Goal: Task Accomplishment & Management: Manage account settings

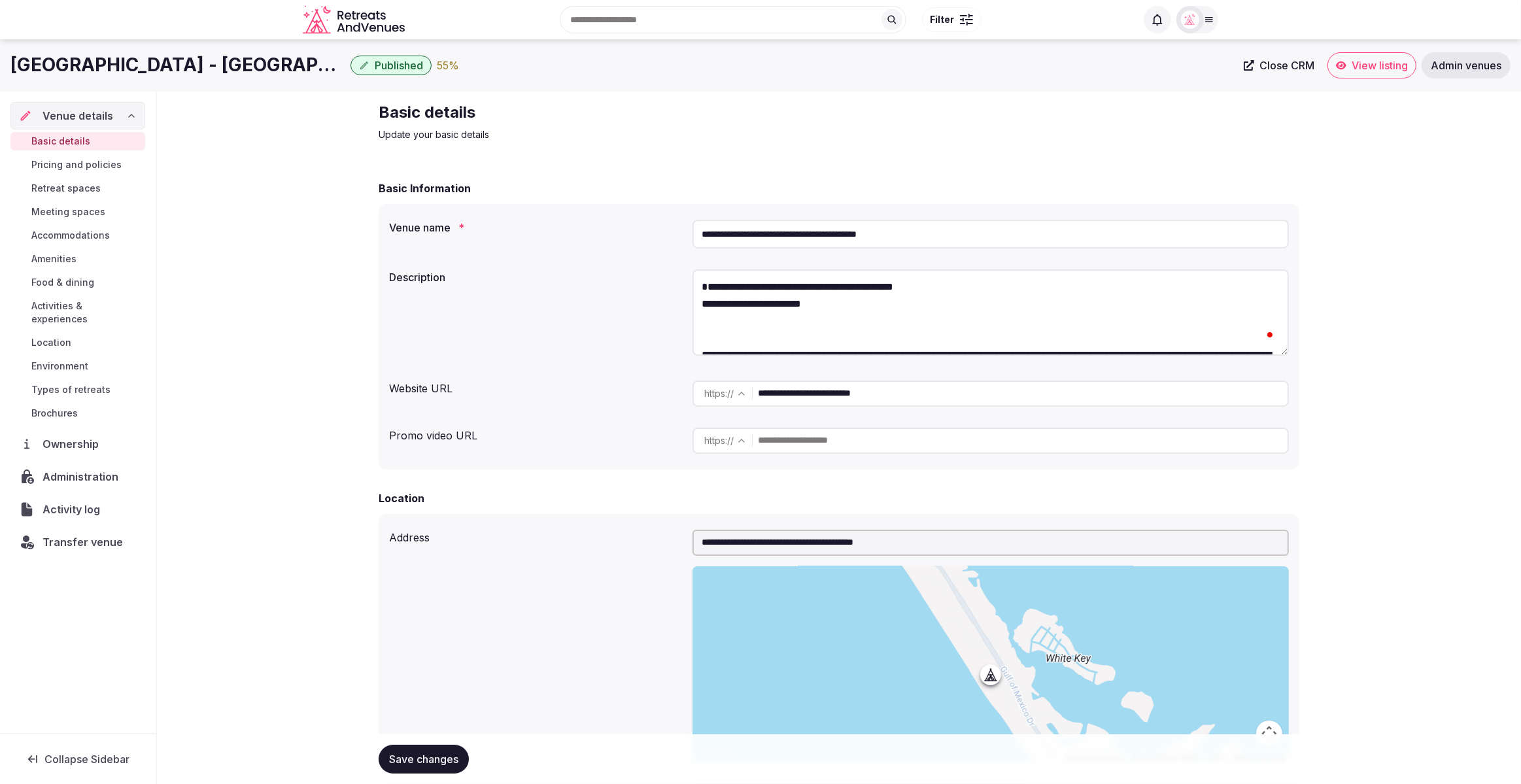
scroll to position [85, 0]
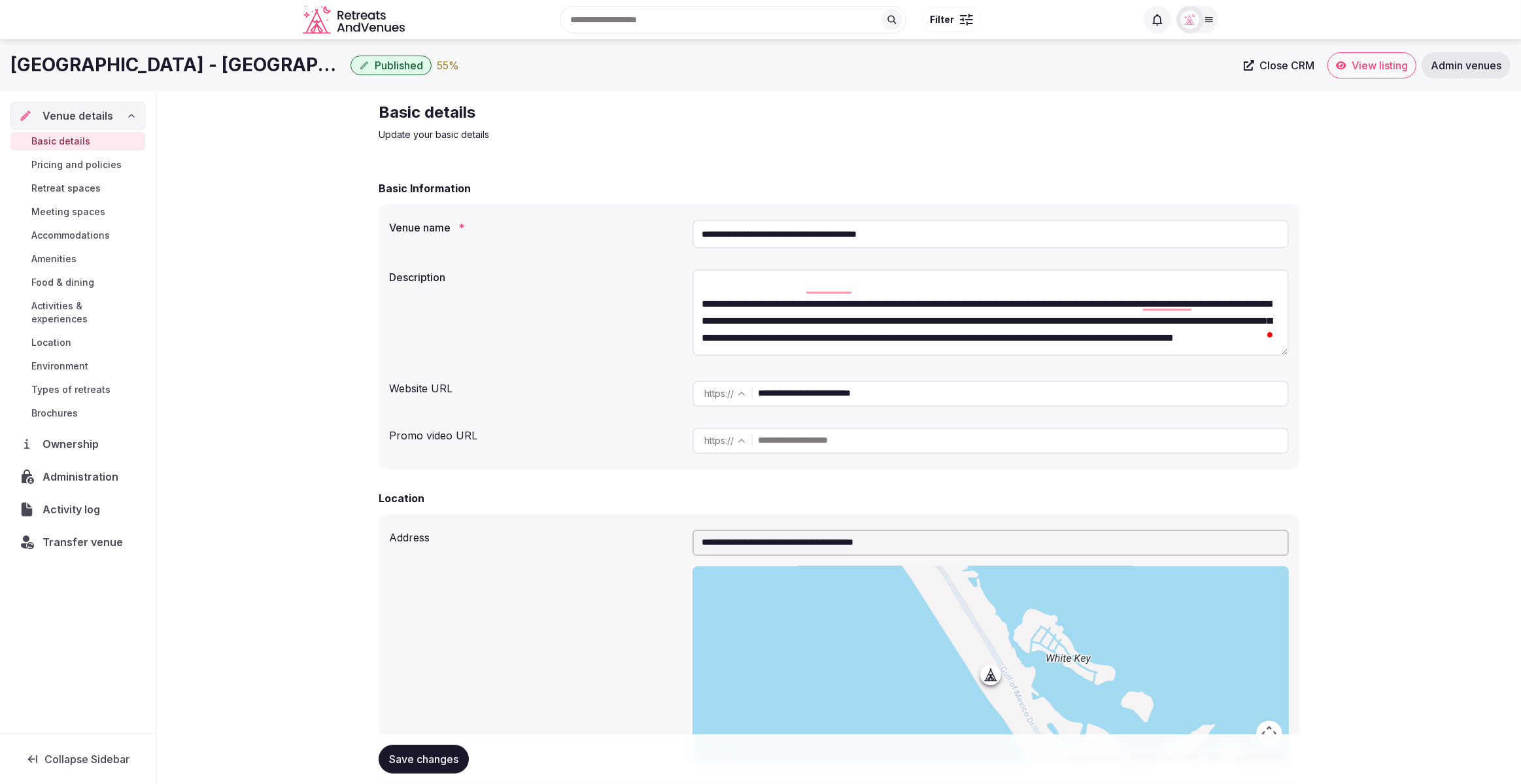
click at [364, 65] on icon "button" at bounding box center [364, 65] width 8 height 8
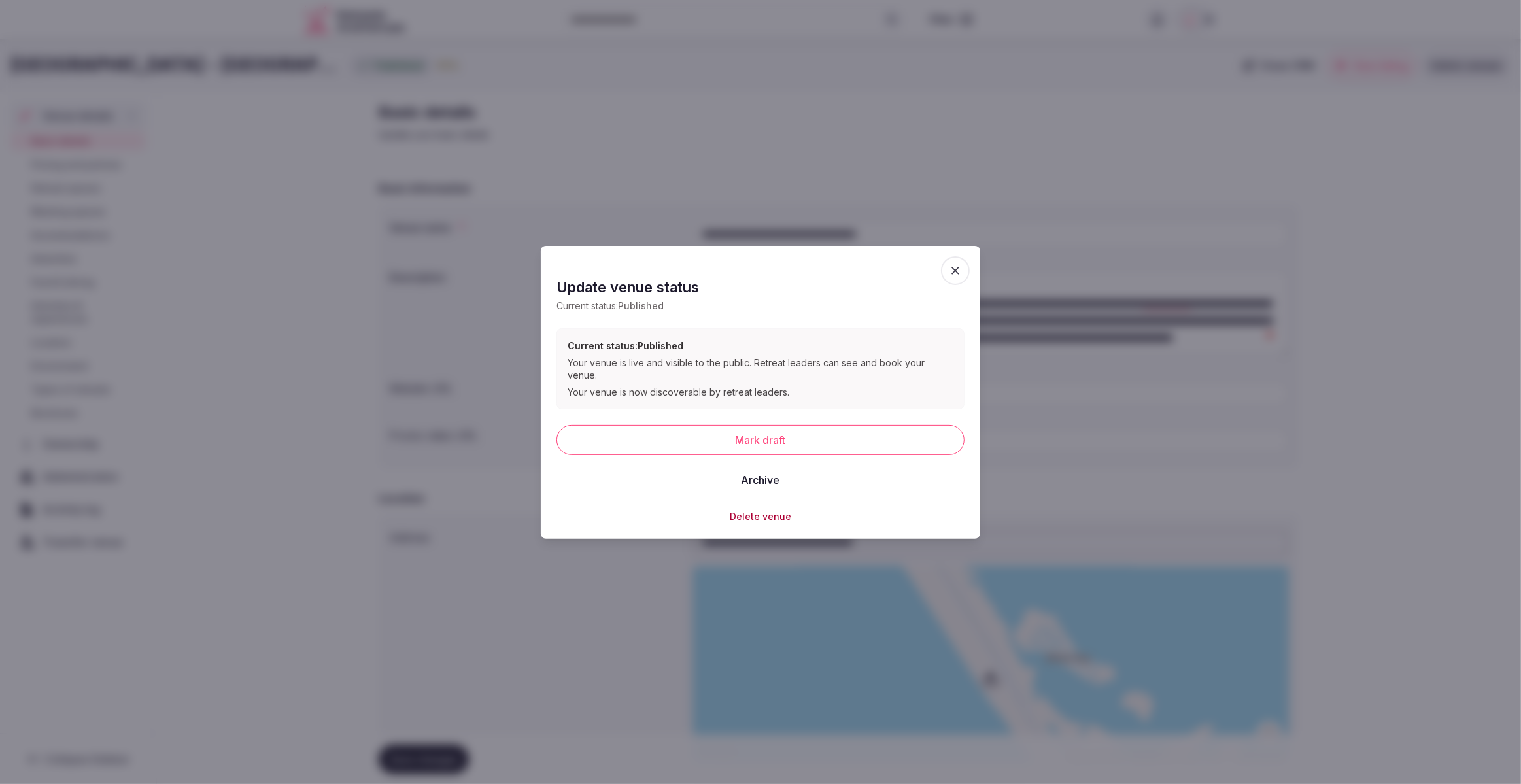
click at [951, 277] on icon "button" at bounding box center [955, 270] width 13 height 13
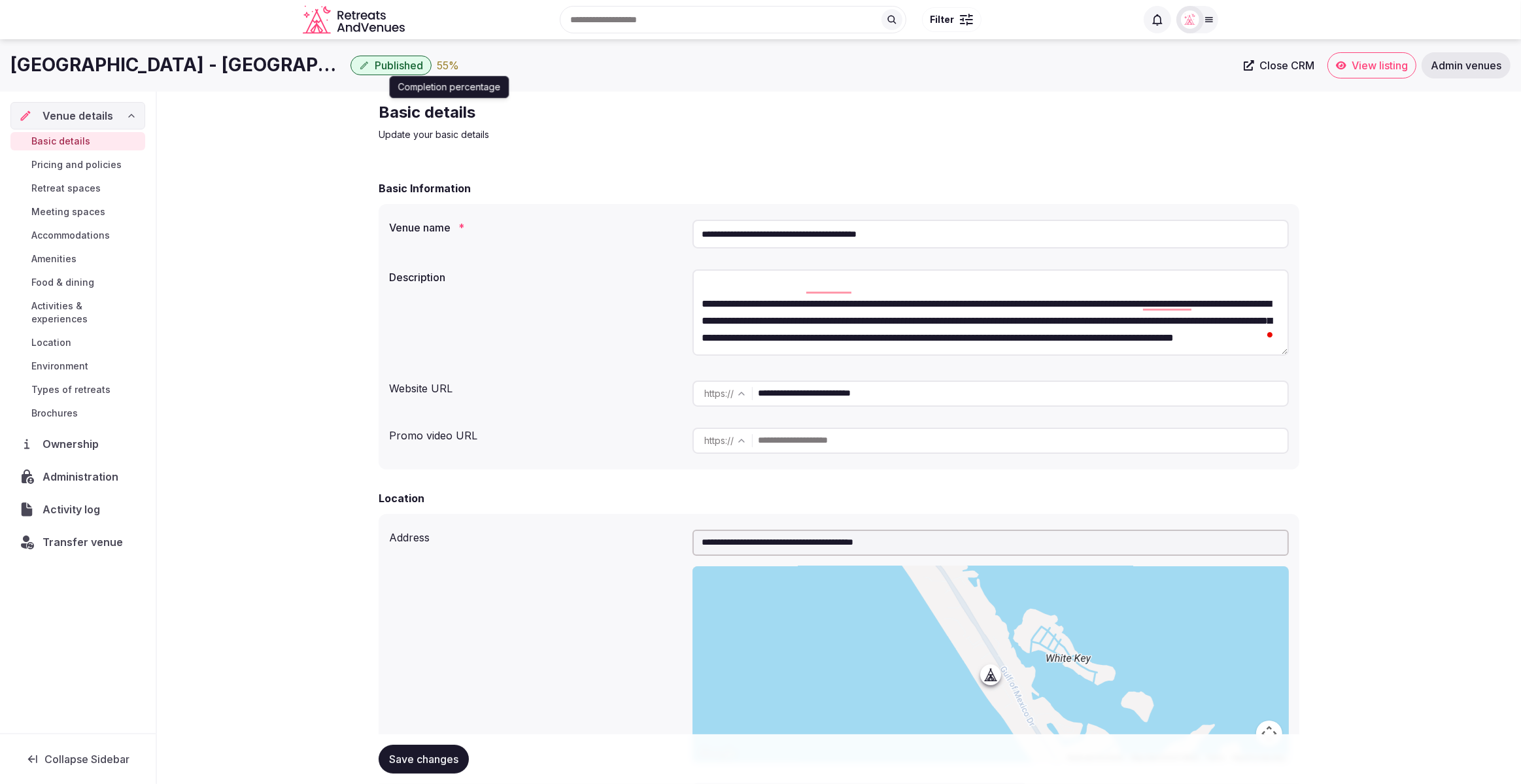
click at [446, 65] on div "55 %" at bounding box center [448, 65] width 22 height 16
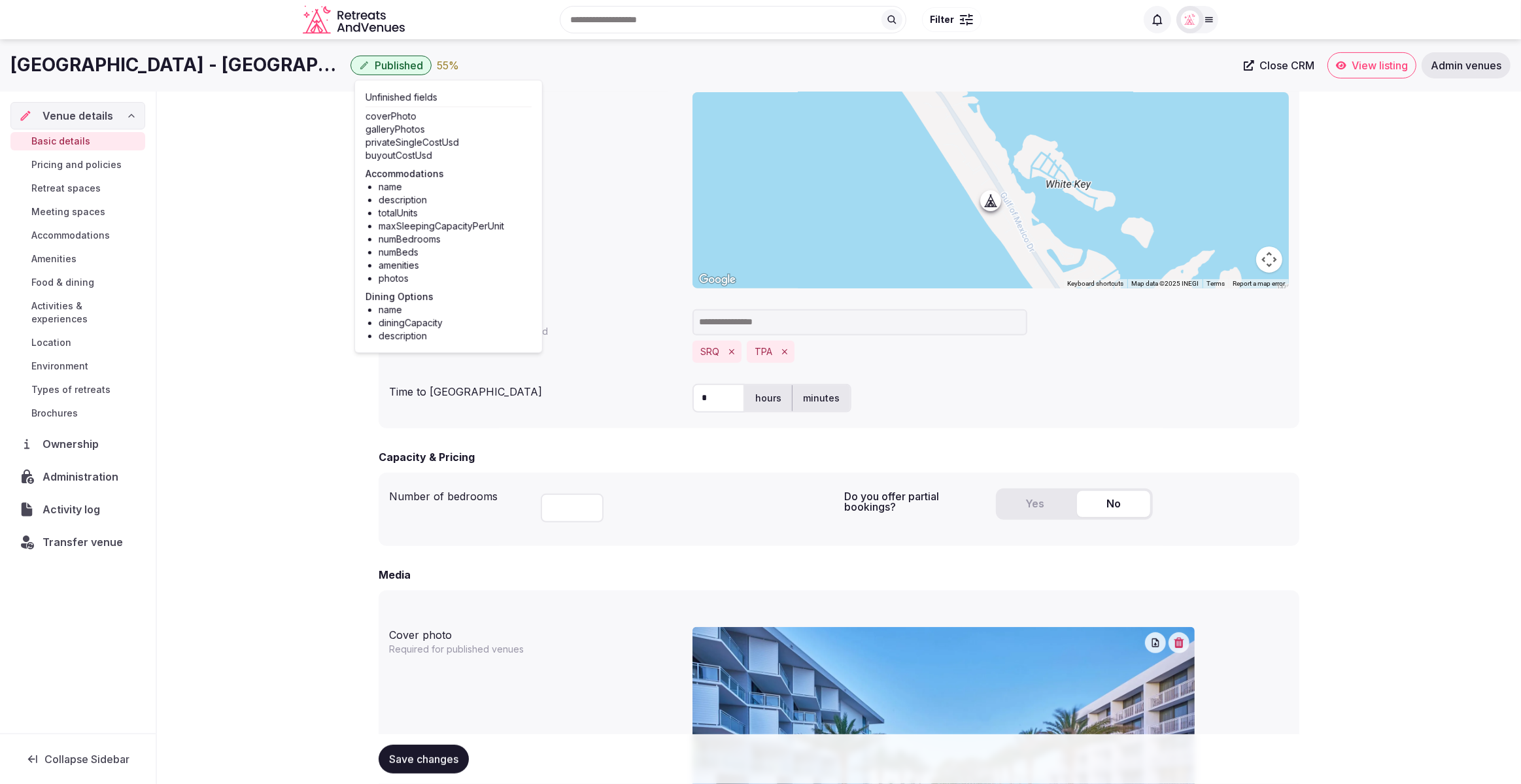
scroll to position [473, 0]
click at [265, 265] on div "**********" at bounding box center [839, 673] width 1364 height 2110
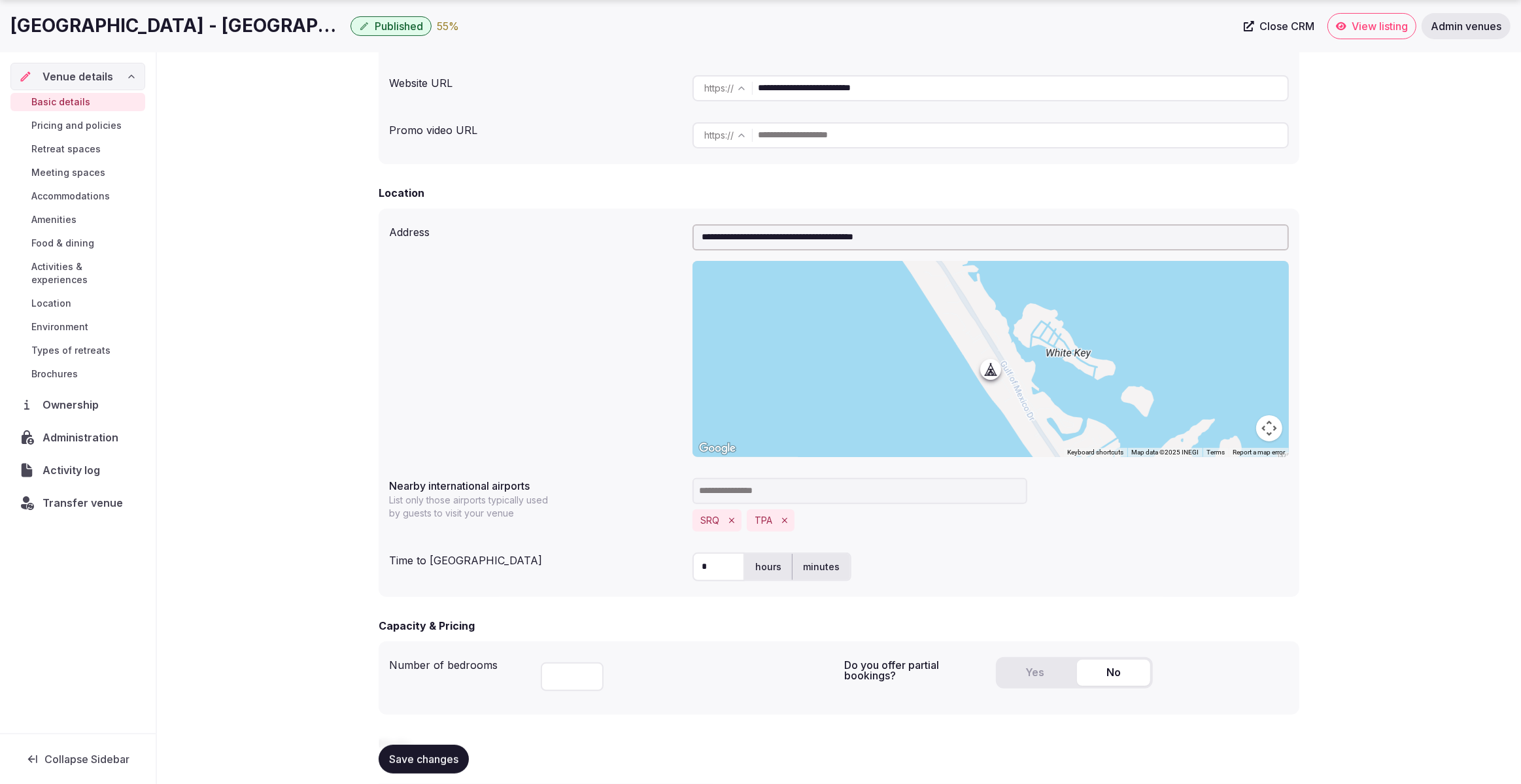
scroll to position [315, 0]
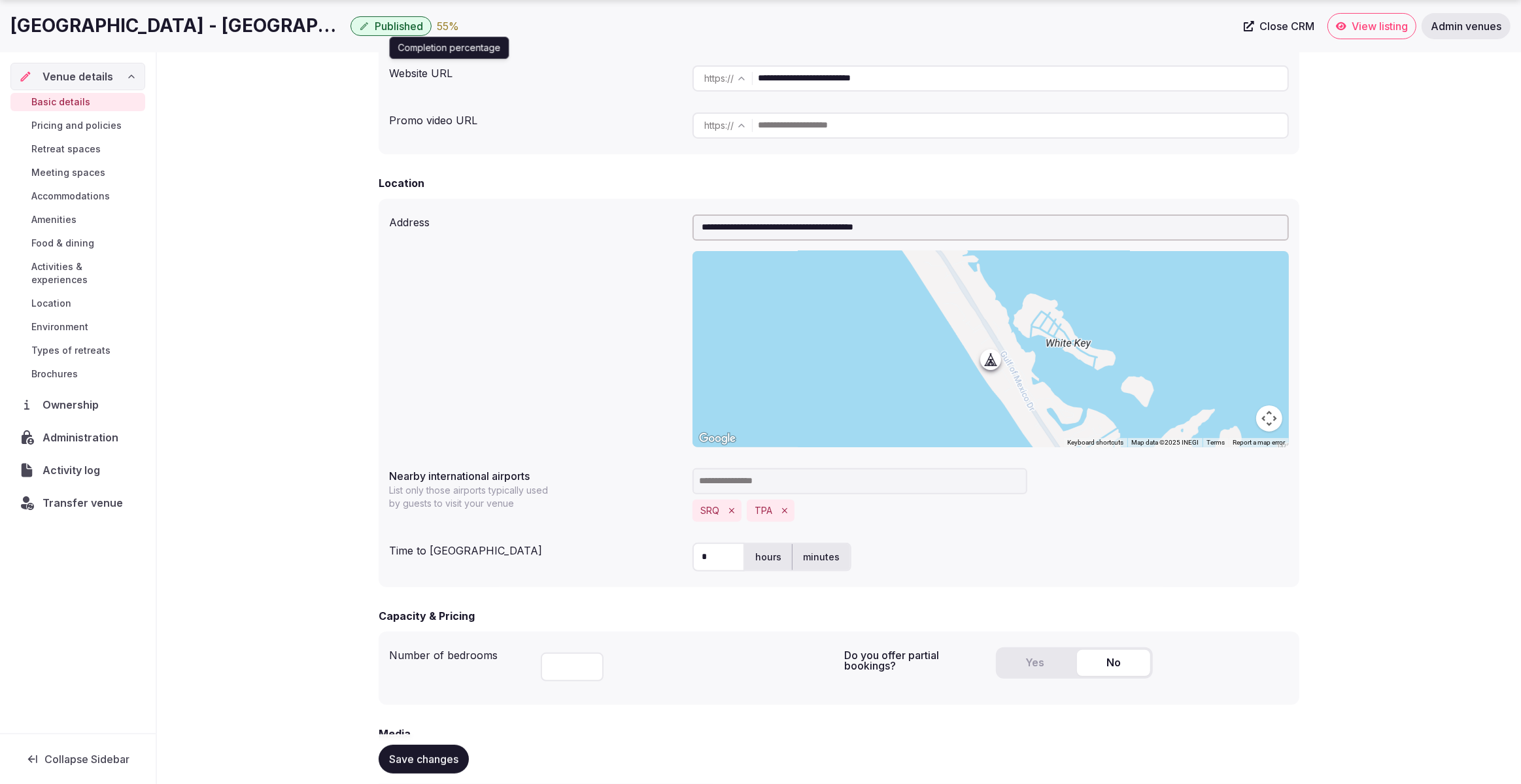
click at [442, 25] on div "55 %" at bounding box center [448, 26] width 22 height 16
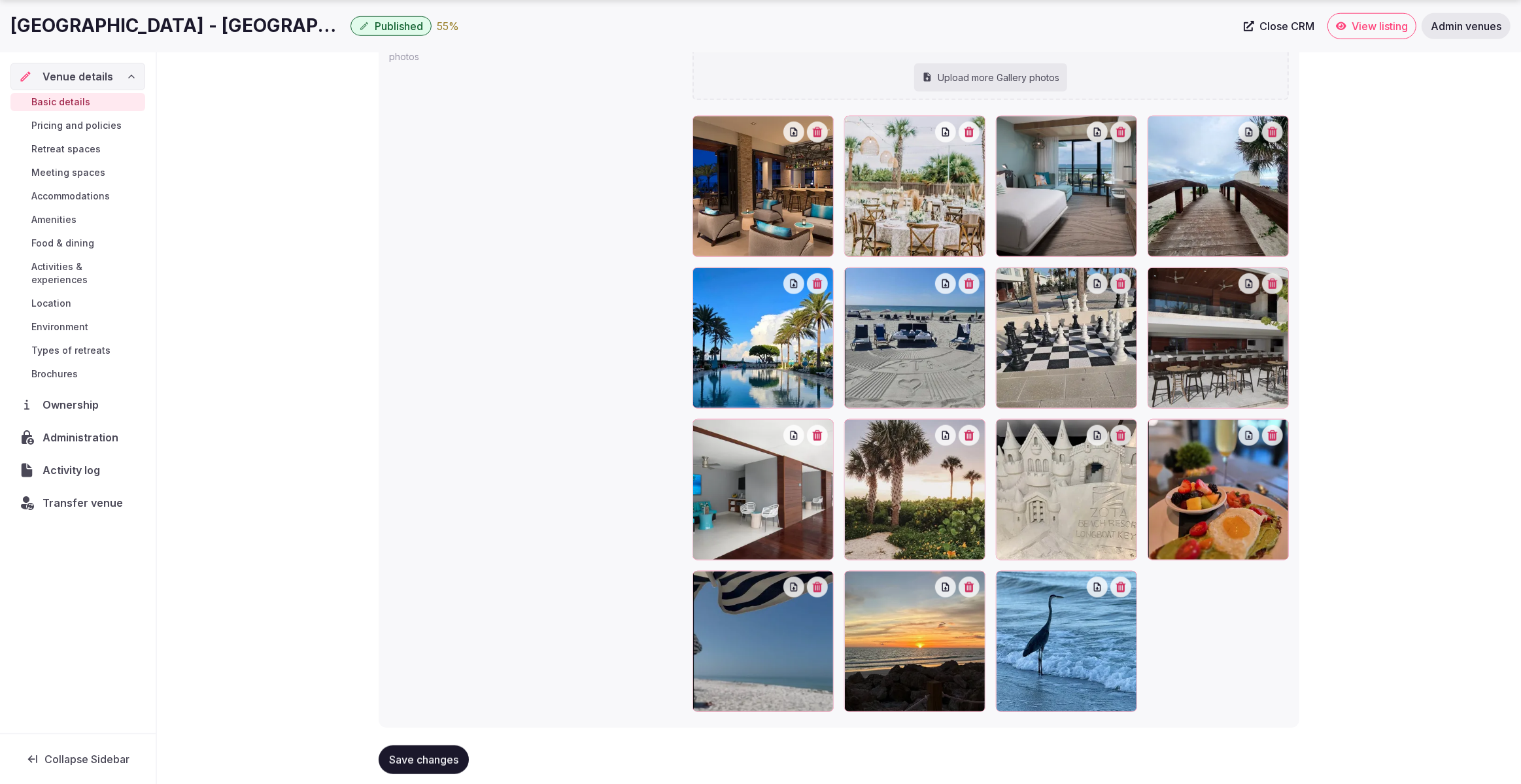
scroll to position [1418, 0]
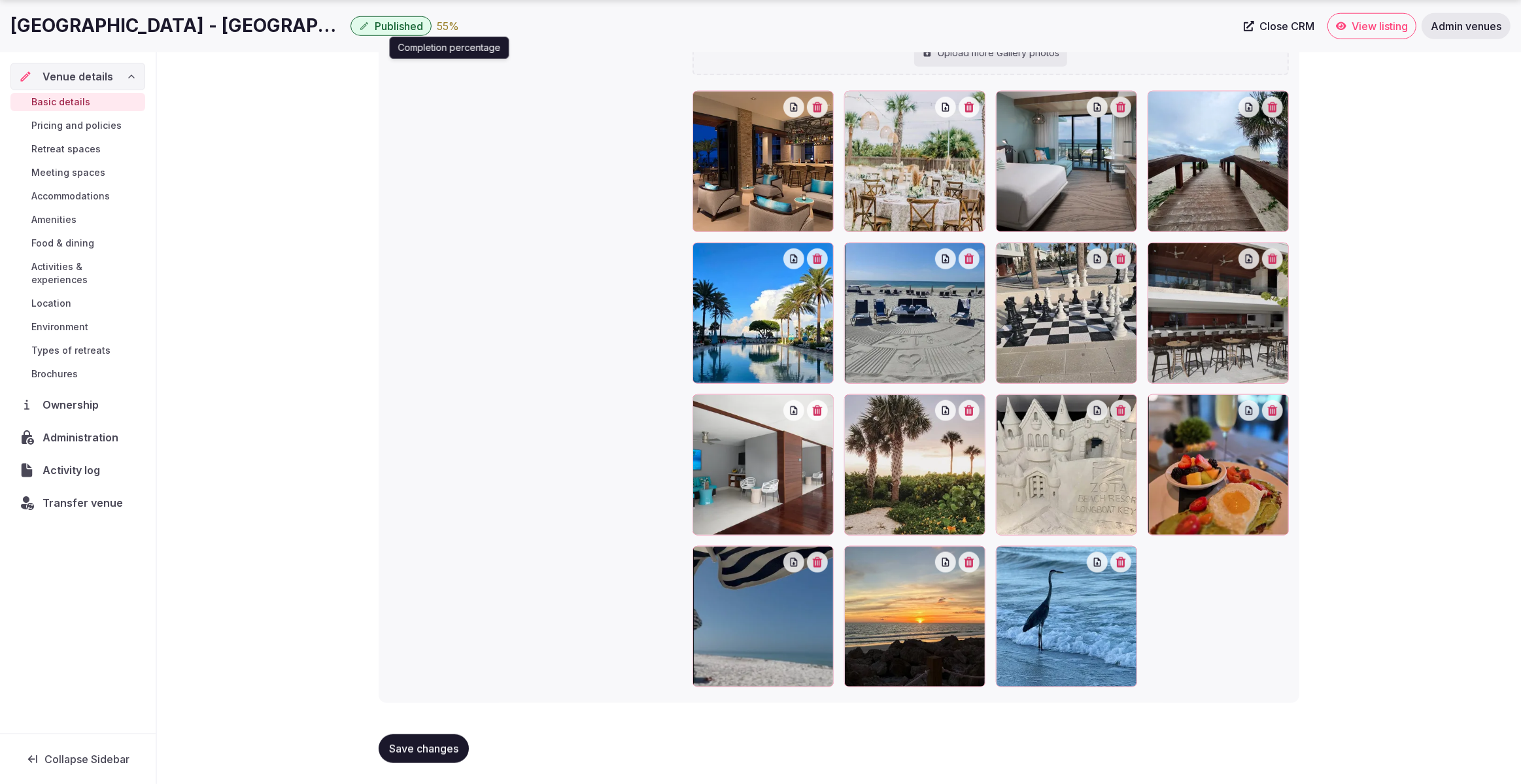
click at [449, 29] on div "55 %" at bounding box center [448, 26] width 22 height 16
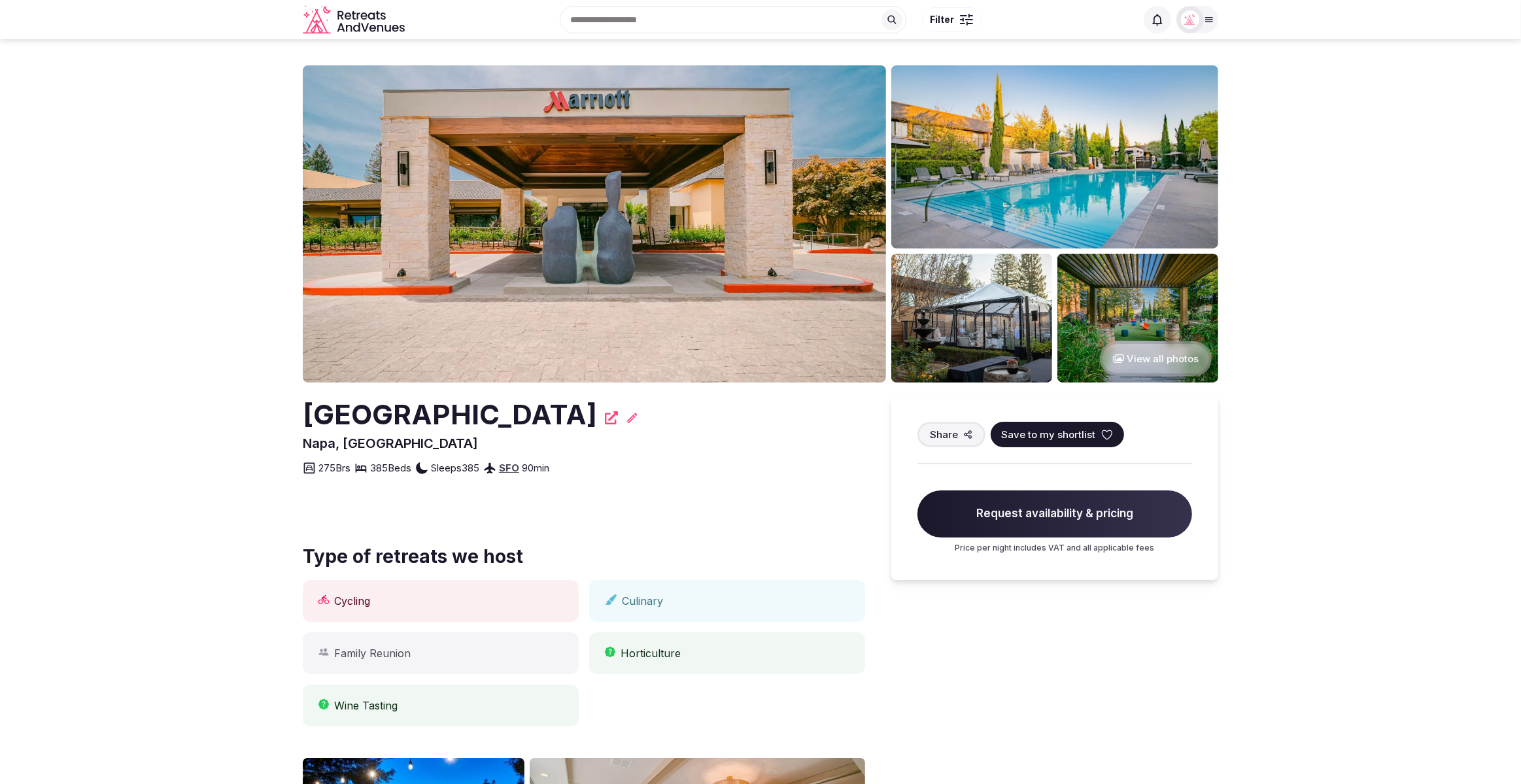
click at [638, 418] on icon at bounding box center [633, 417] width 10 height 10
click at [1306, 351] on section "View all photos Napa Valley Marriott Hotel Napa, United States Share Save to my…" at bounding box center [760, 675] width 1521 height 1272
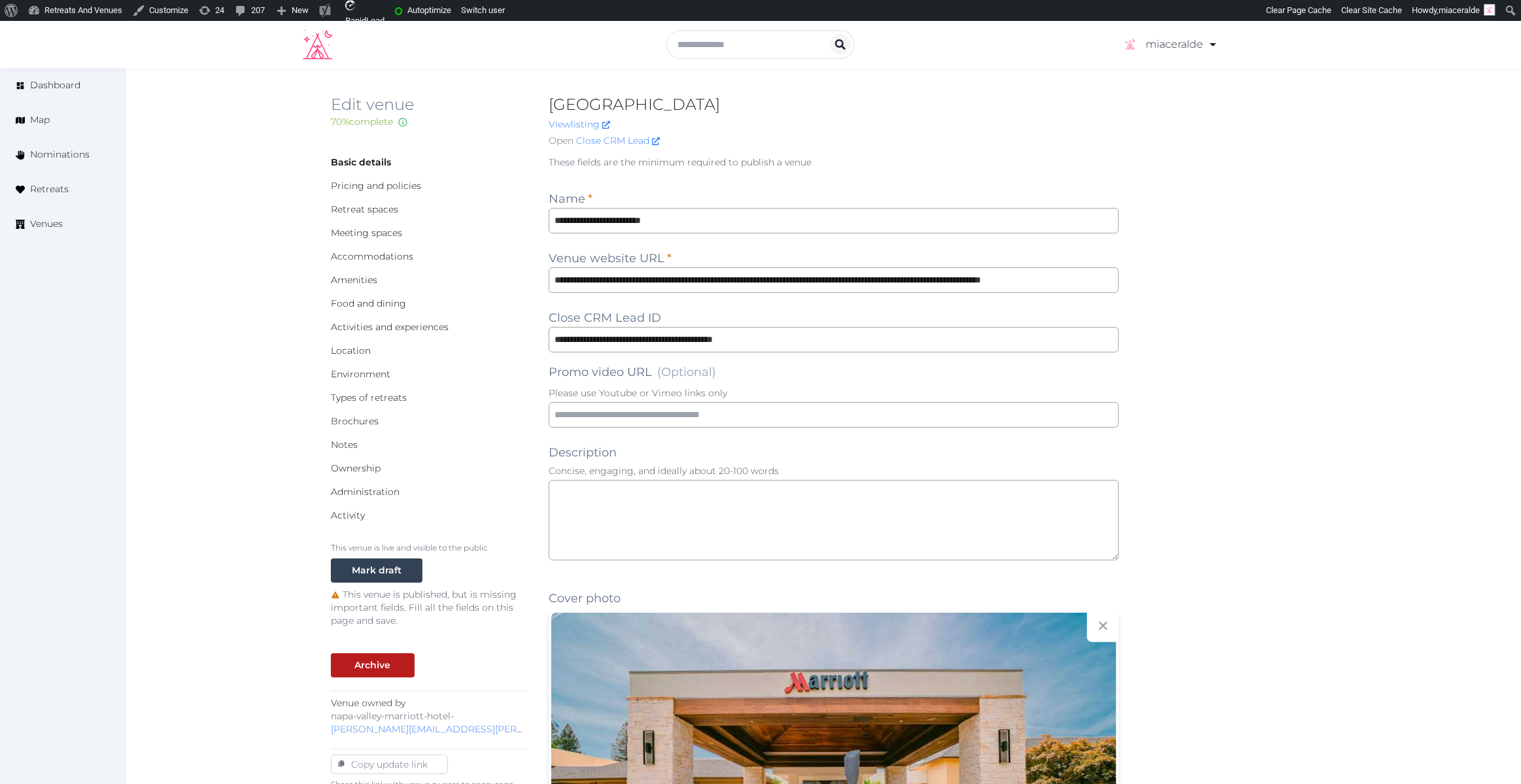
scroll to position [9, 0]
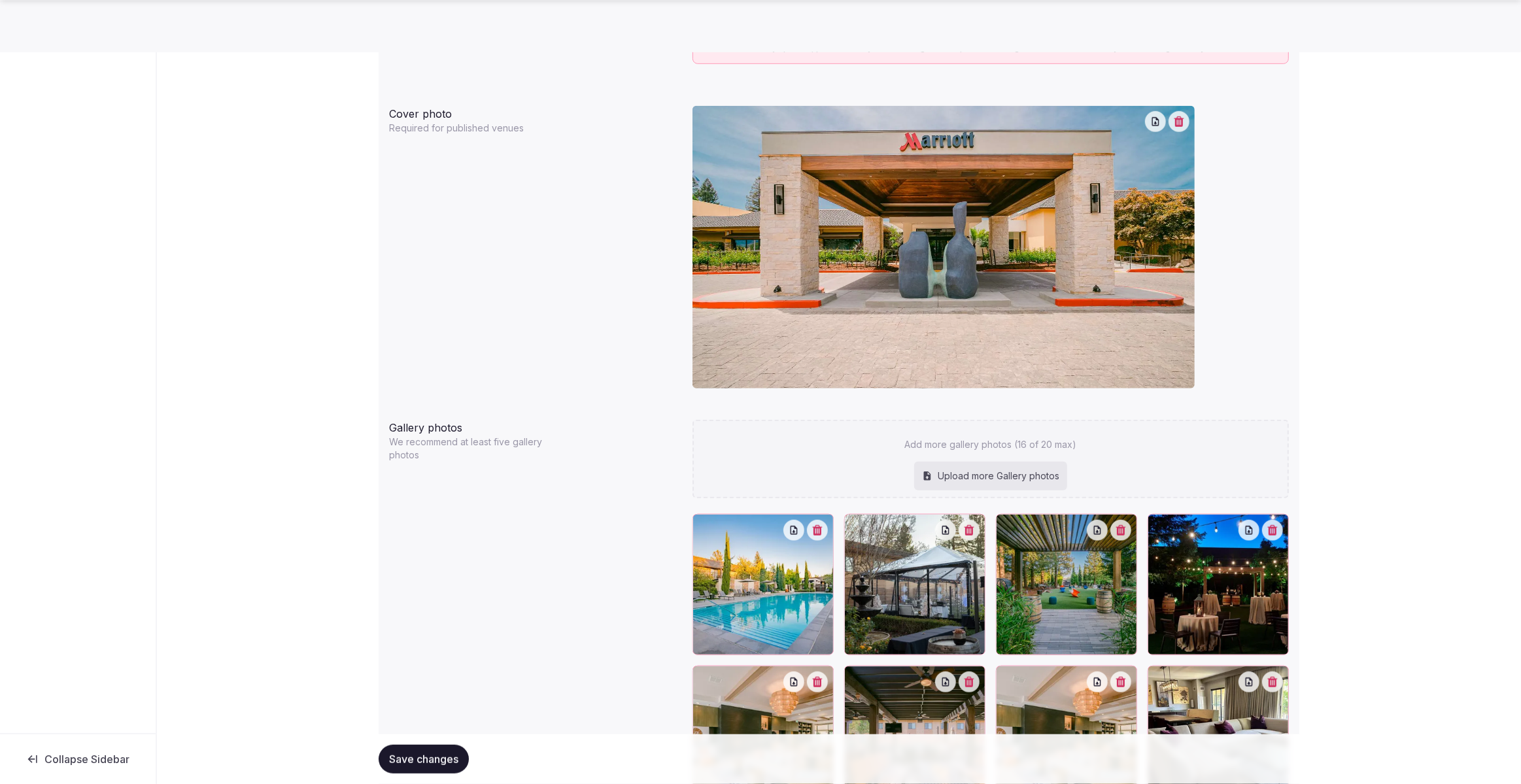
scroll to position [1145, 0]
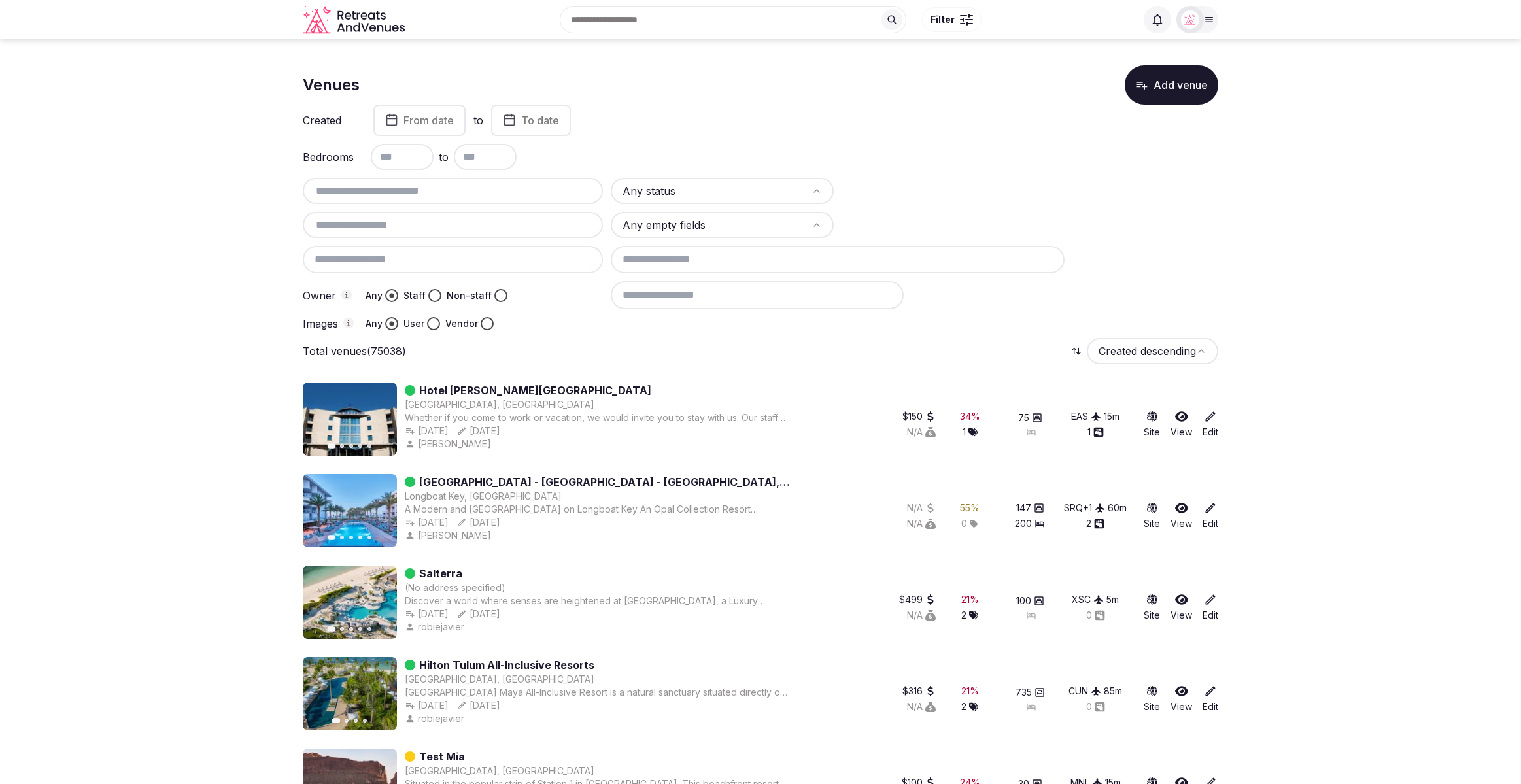
scroll to position [1, 0]
click at [426, 188] on input "text" at bounding box center [453, 190] width 290 height 16
paste input "**********"
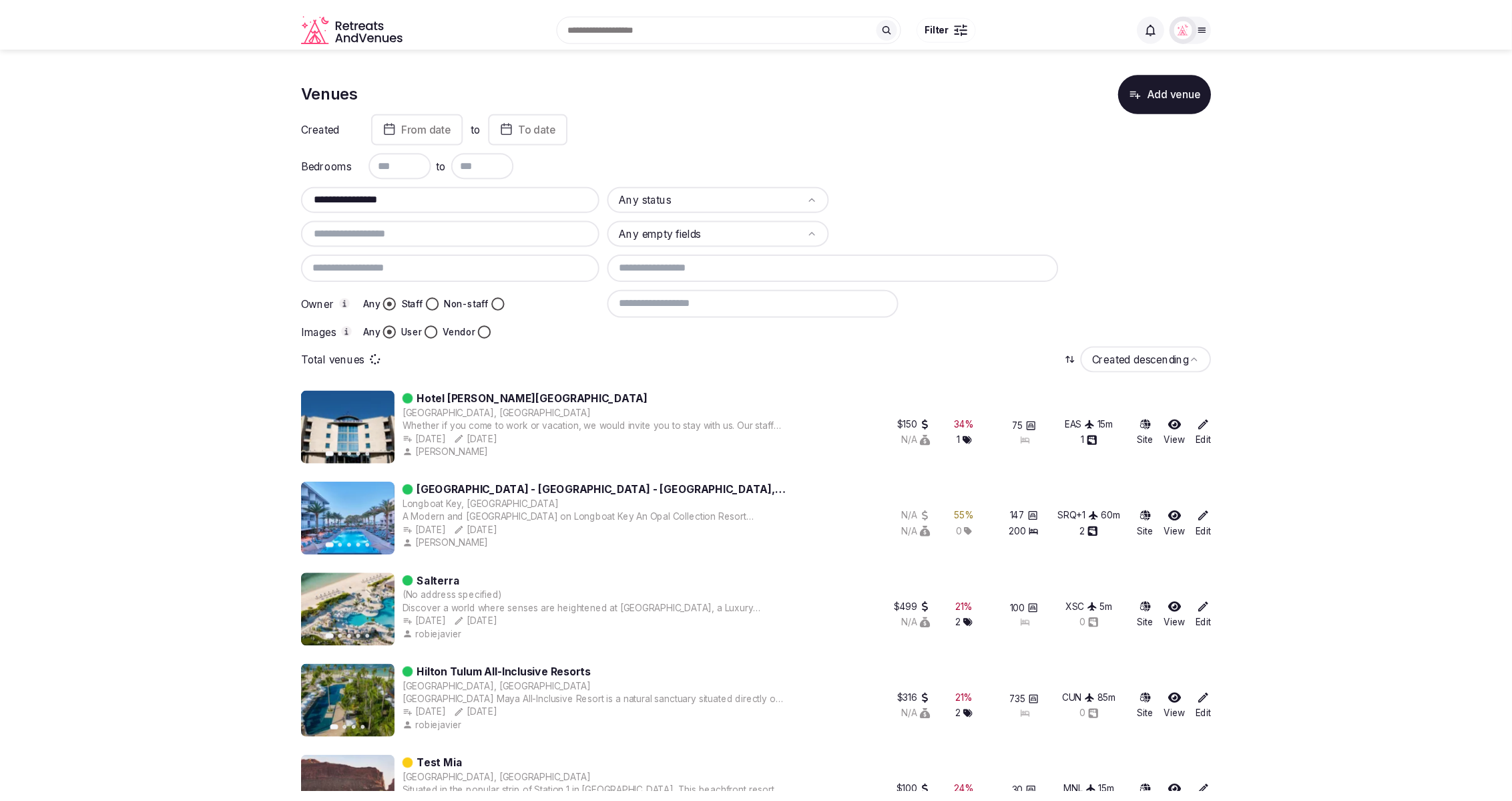
scroll to position [0, 0]
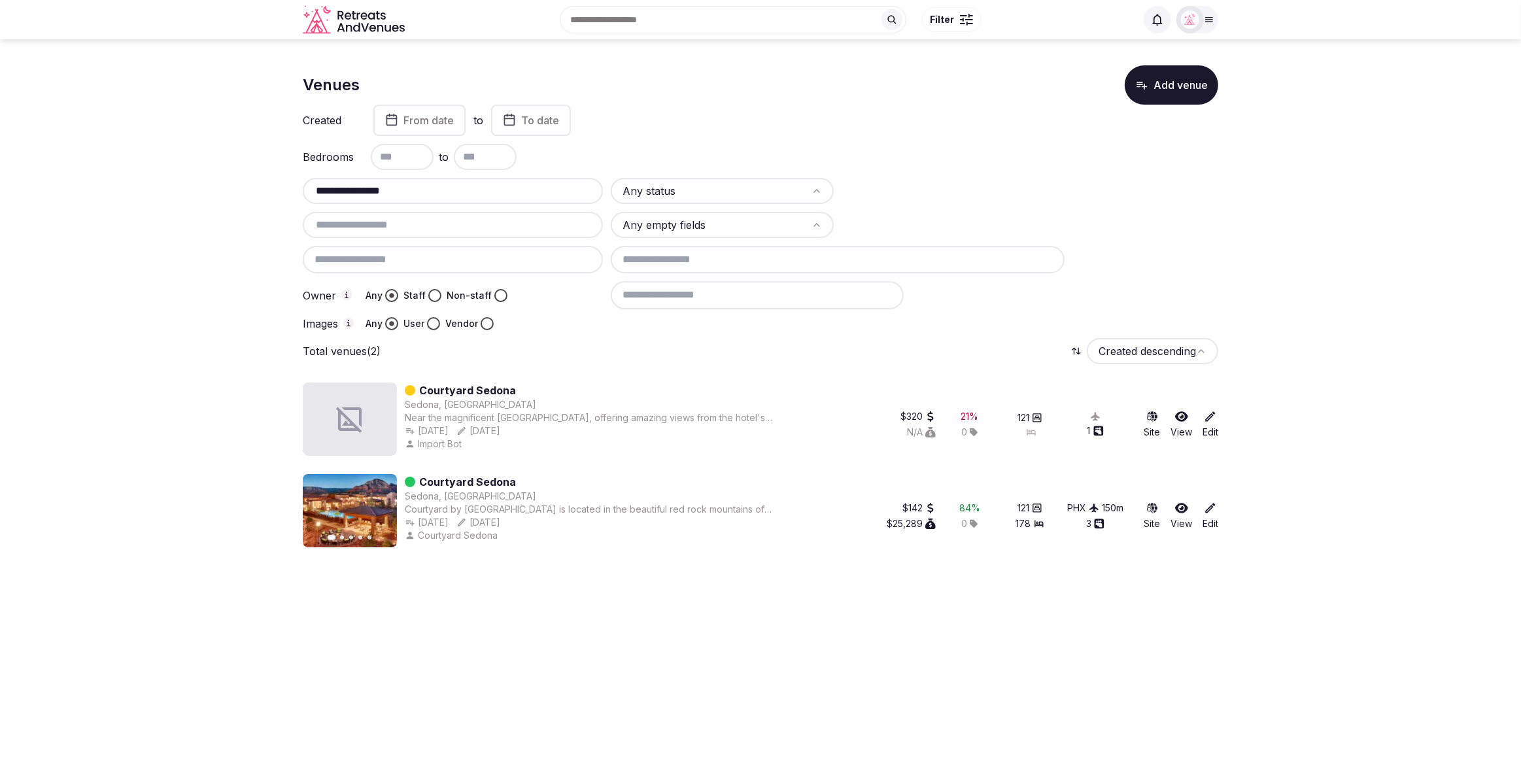
type input "**********"
click at [1272, 245] on section "**********" at bounding box center [760, 303] width 1521 height 529
drag, startPoint x: 379, startPoint y: 190, endPoint x: 310, endPoint y: 188, distance: 69.0
click at [311, 187] on input "**********" at bounding box center [453, 191] width 290 height 16
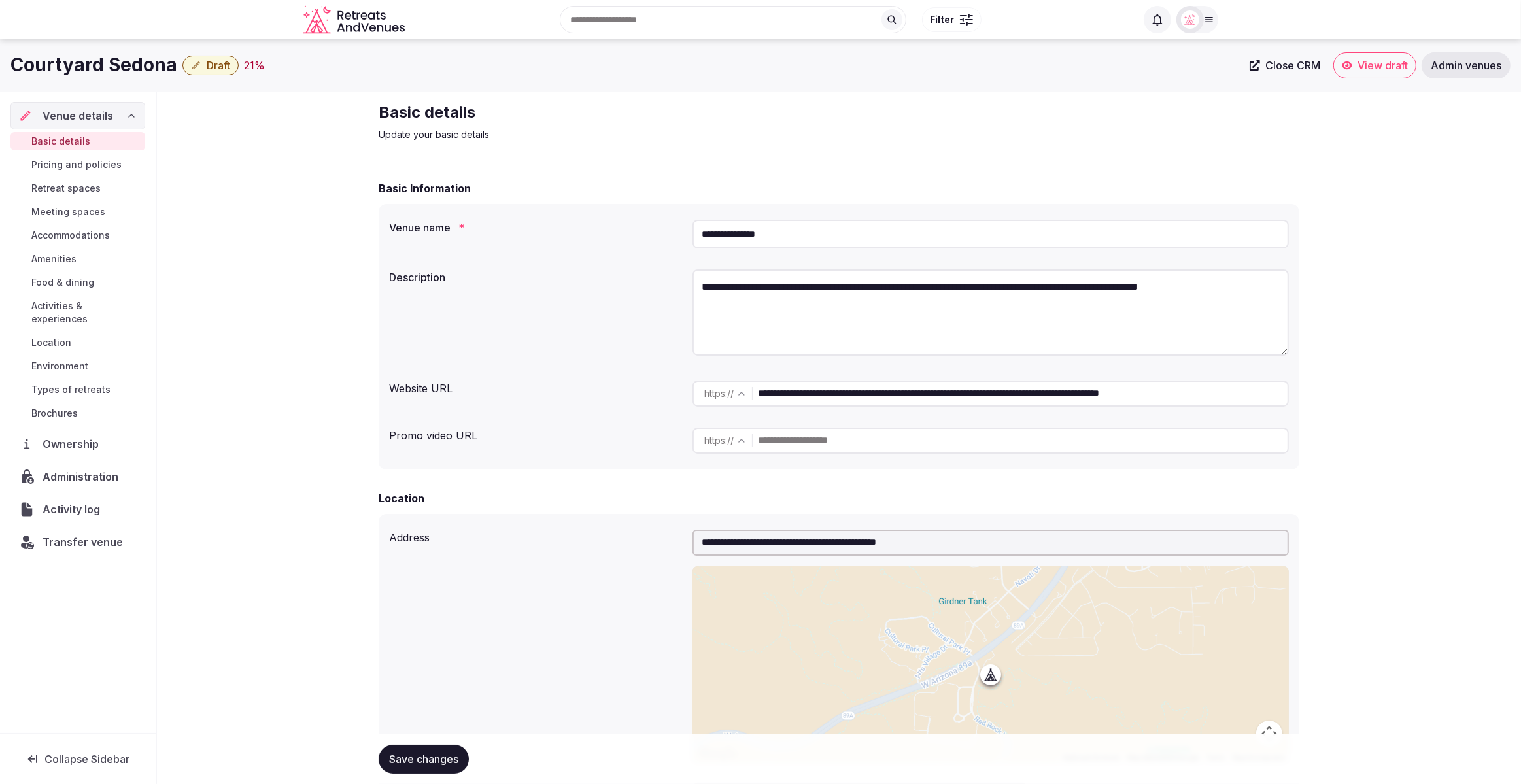
click at [84, 534] on span "Transfer venue" at bounding box center [82, 542] width 80 height 16
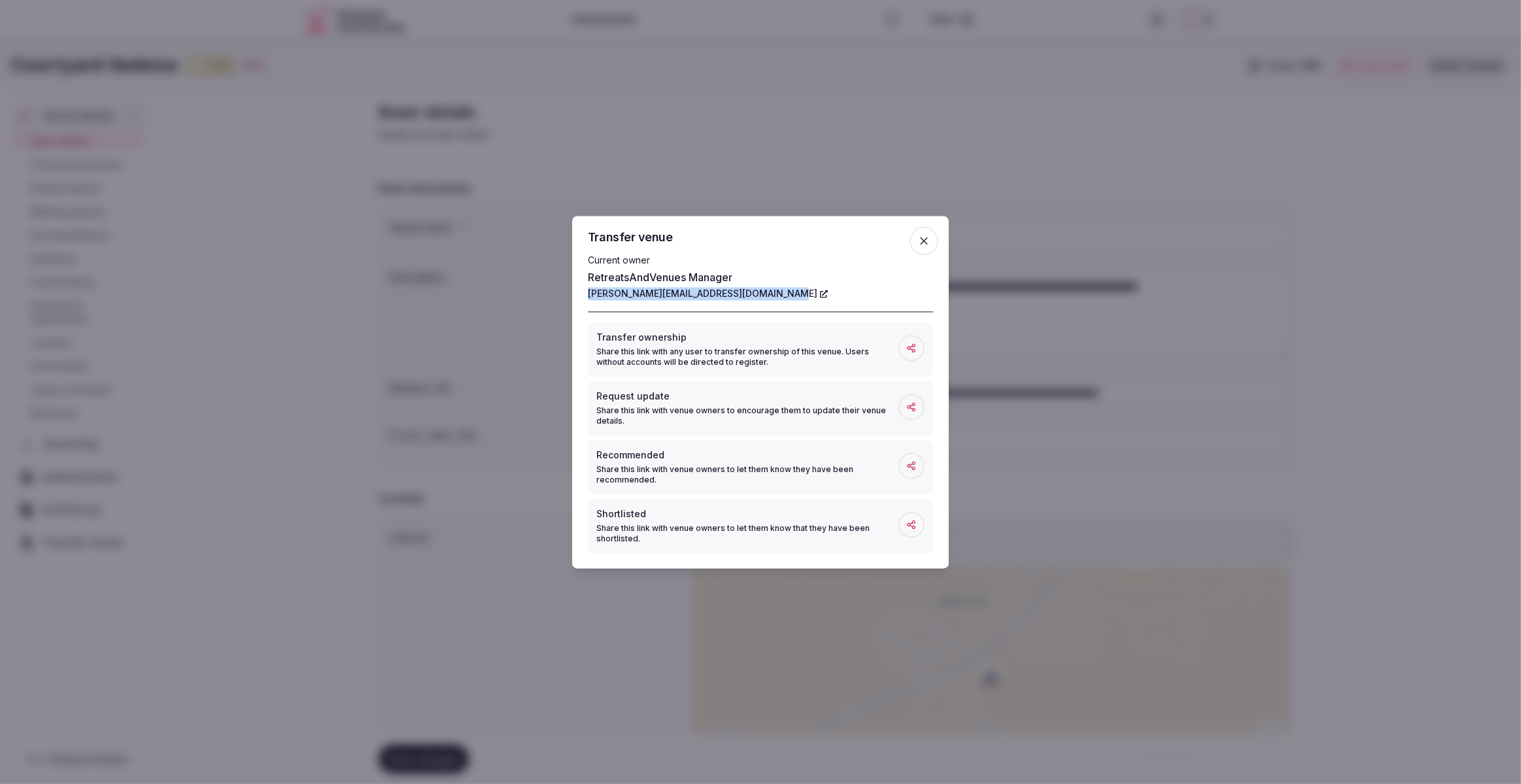
drag, startPoint x: 580, startPoint y: 290, endPoint x: 770, endPoint y: 294, distance: 190.0
click at [770, 294] on div "Transfer venue Current owner RetreatsAndVenues Manager c.o.r.e.y.sanford@retrea…" at bounding box center [761, 392] width 377 height 352
copy link "c.o.r.e.y.sanford@retreatsandvenues.com"
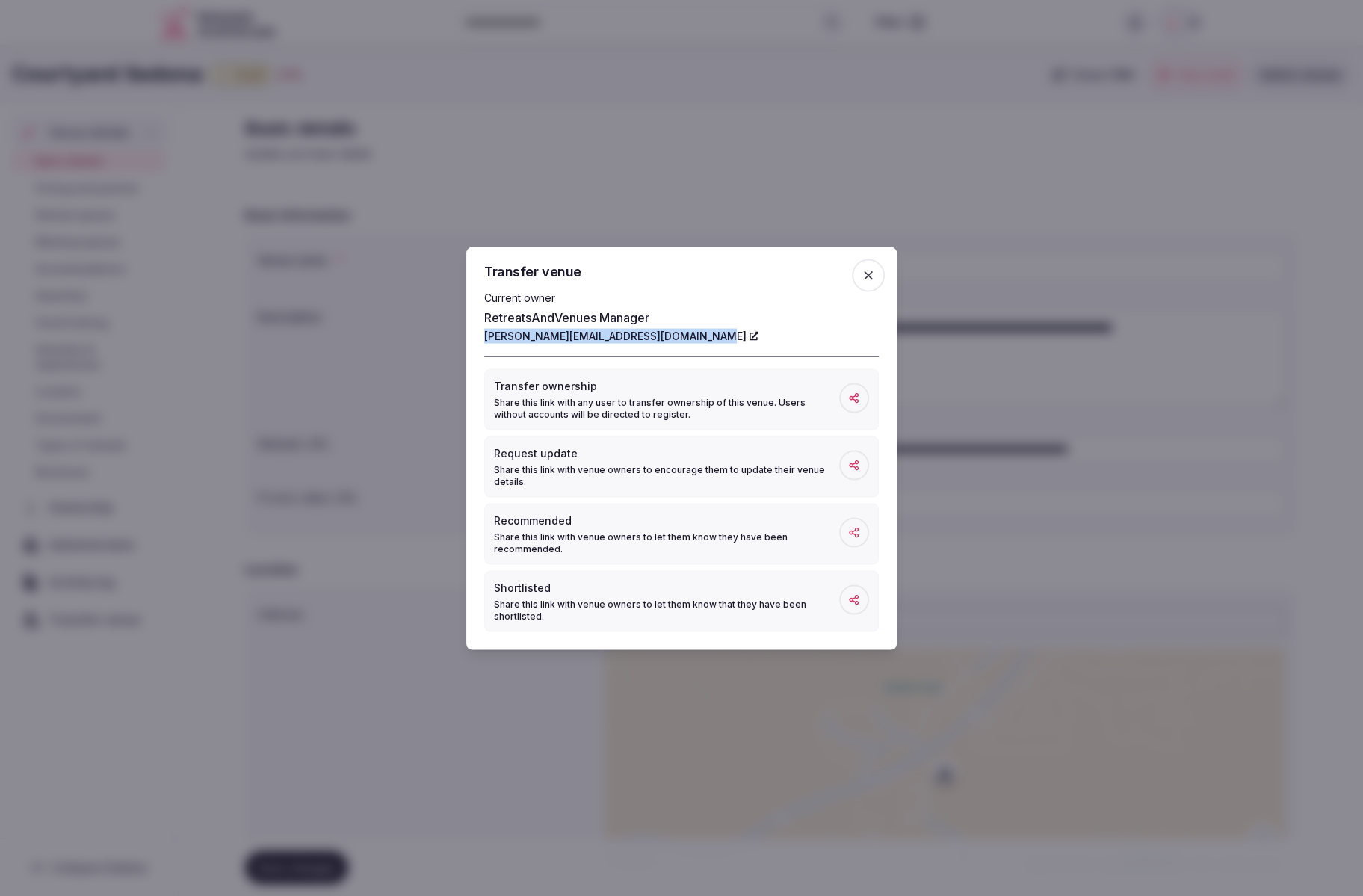
click at [869, 273] on icon "button" at bounding box center [869, 275] width 15 height 15
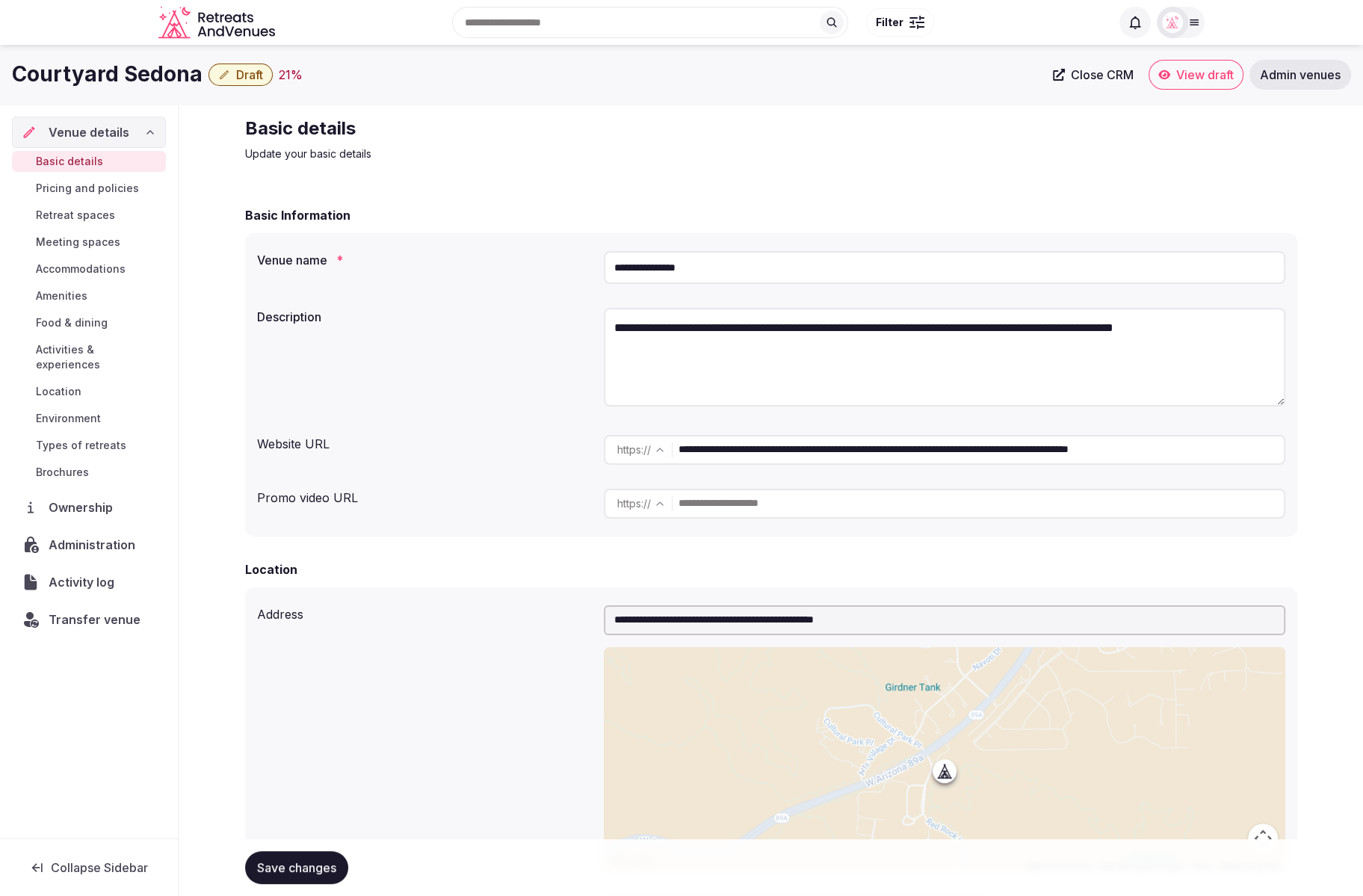
click at [224, 76] on icon "button" at bounding box center [224, 75] width 12 height 12
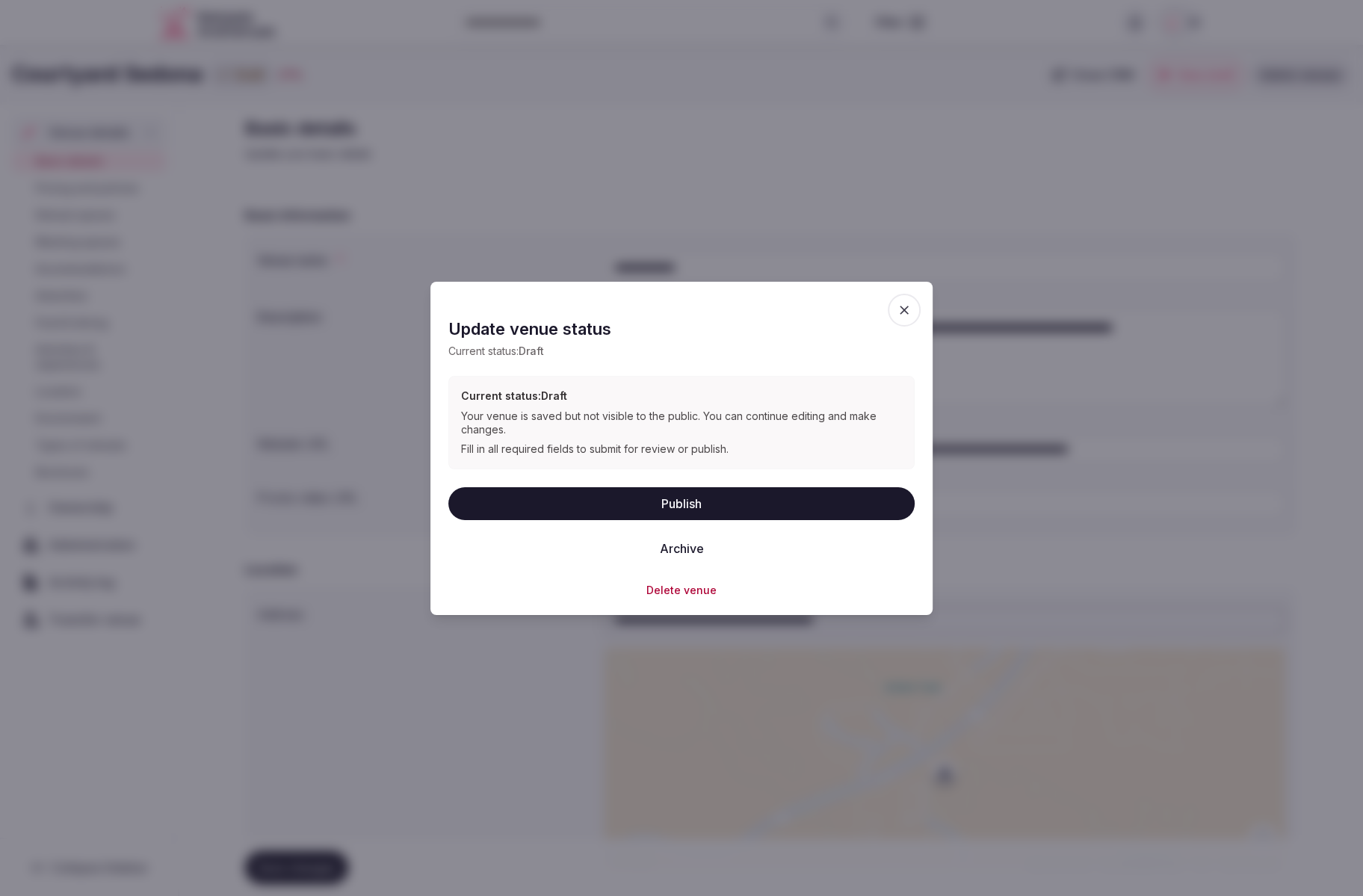
click at [685, 587] on button "Delete venue" at bounding box center [682, 590] width 70 height 15
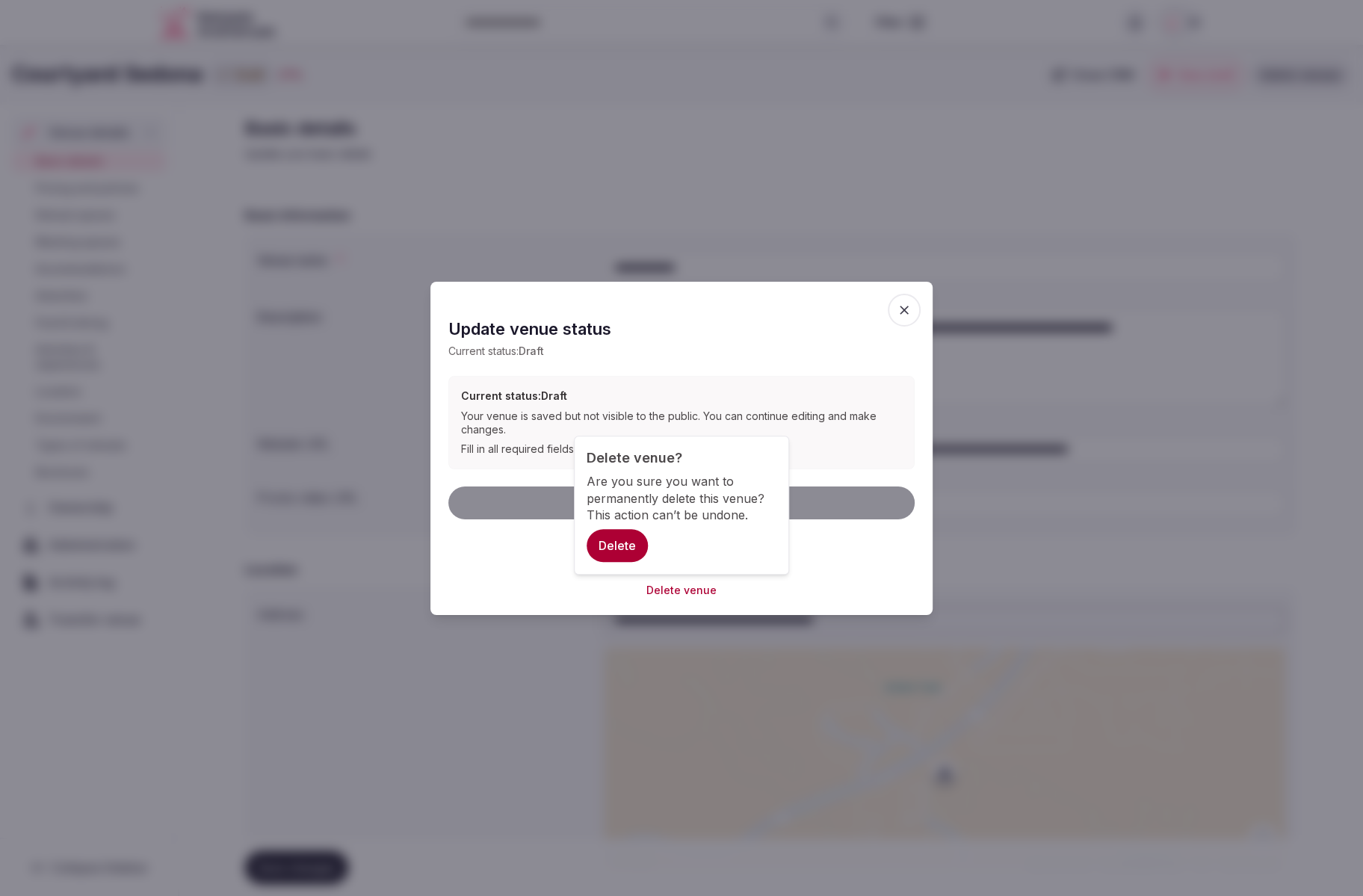
click at [609, 540] on button "Delete" at bounding box center [618, 546] width 61 height 33
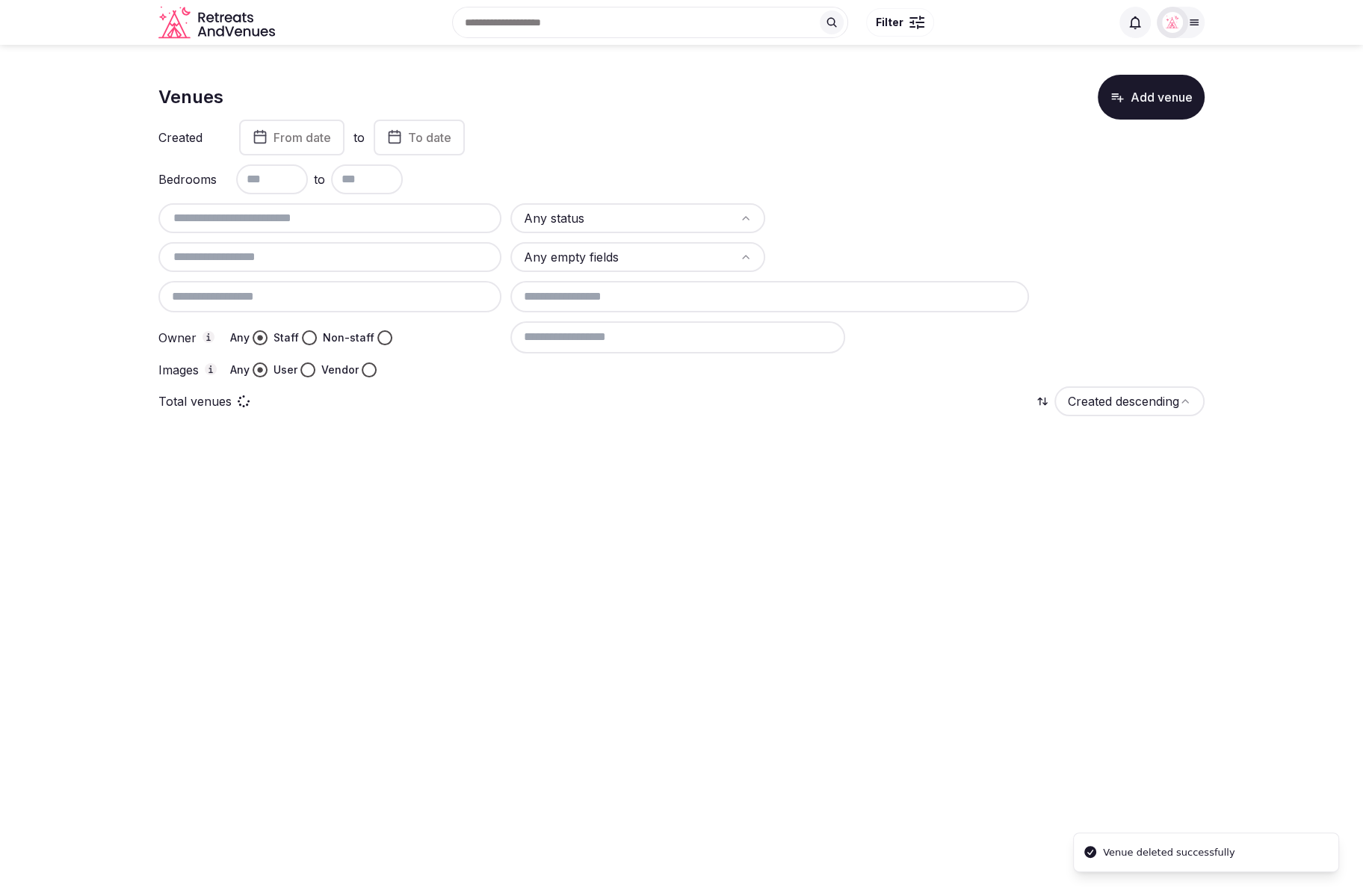
click at [553, 553] on body "Search Popular Destinations Toscana, Italy Riviera Maya, Mexico Indonesia, Bali…" at bounding box center [681, 448] width 1363 height 896
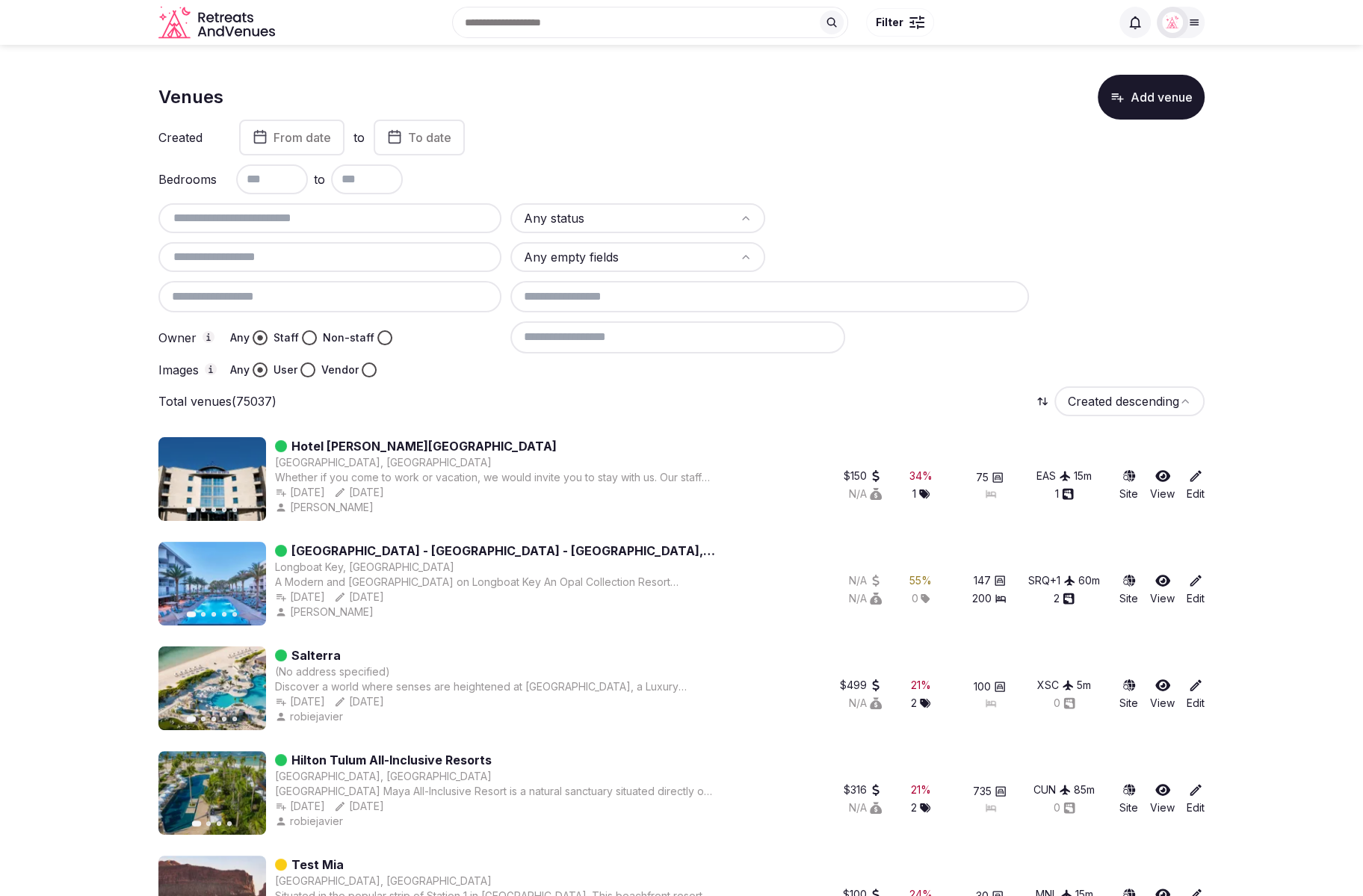
click at [441, 362] on div "Images Any User Vendor" at bounding box center [330, 370] width 343 height 15
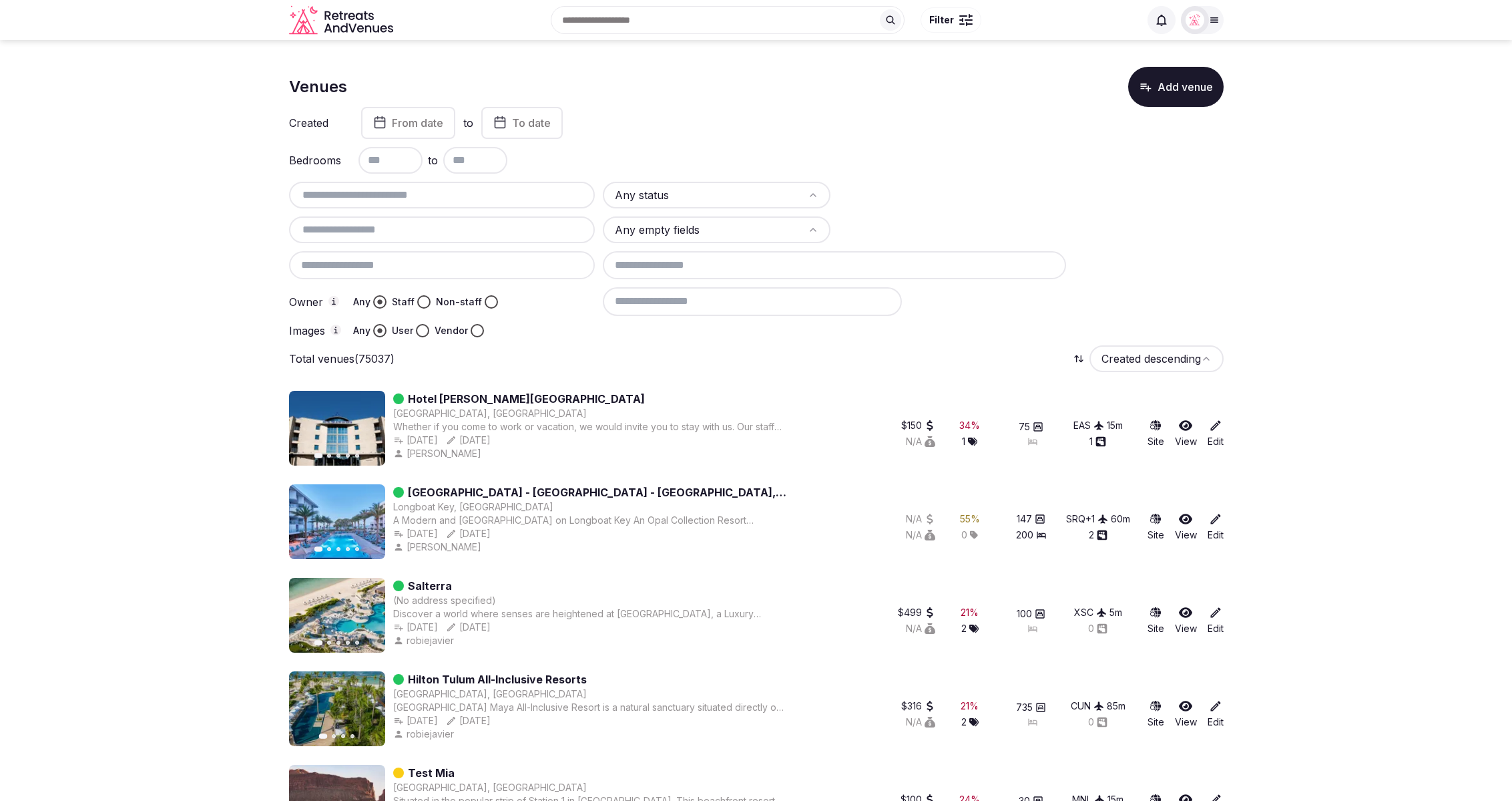
click at [312, 187] on input "text" at bounding box center [442, 195] width 296 height 16
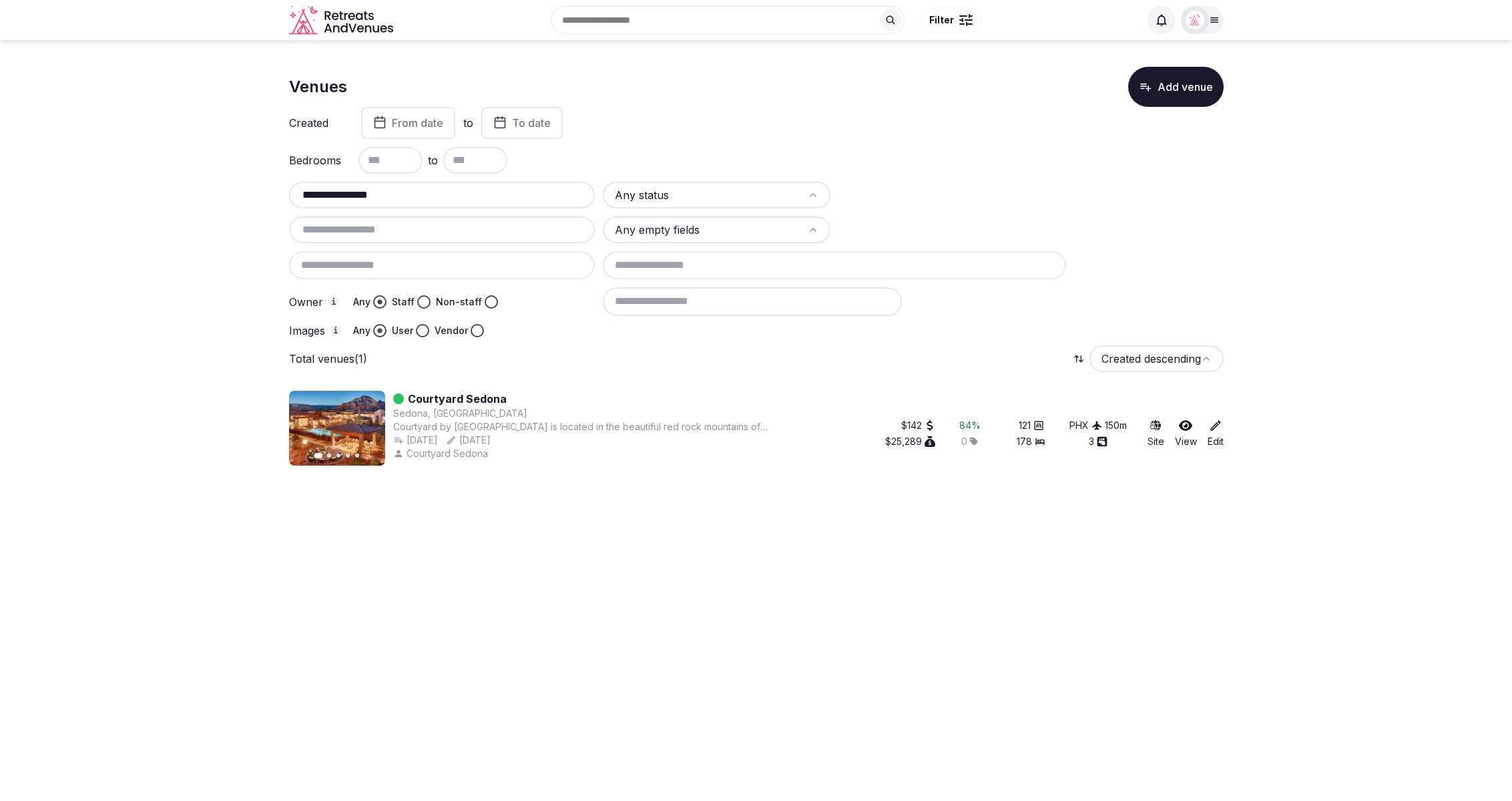
type input "**********"
click at [468, 395] on link "Courtyard Sedona" at bounding box center [457, 399] width 99 height 16
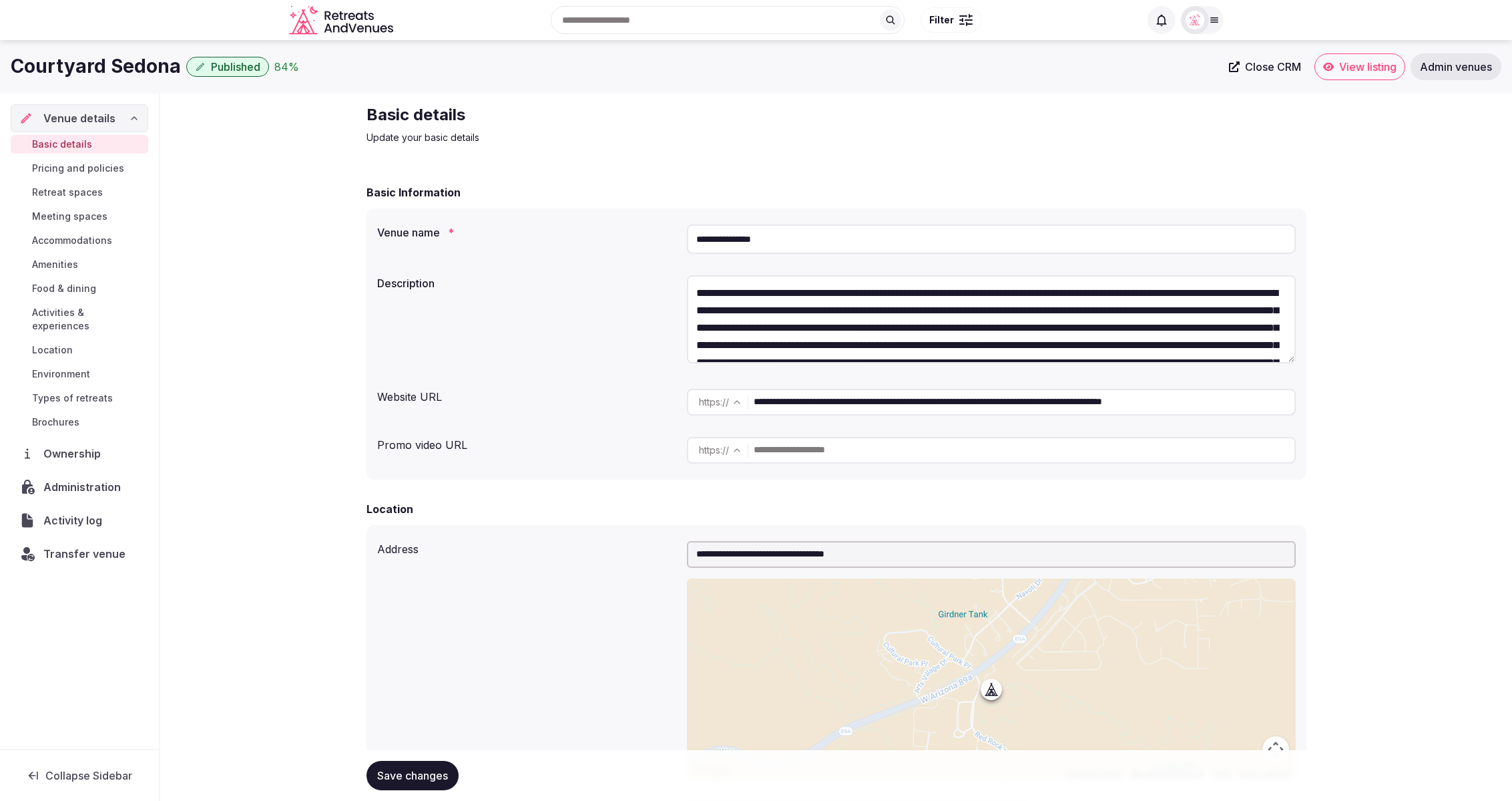
click at [69, 479] on span "Administration" at bounding box center [85, 487] width 83 height 16
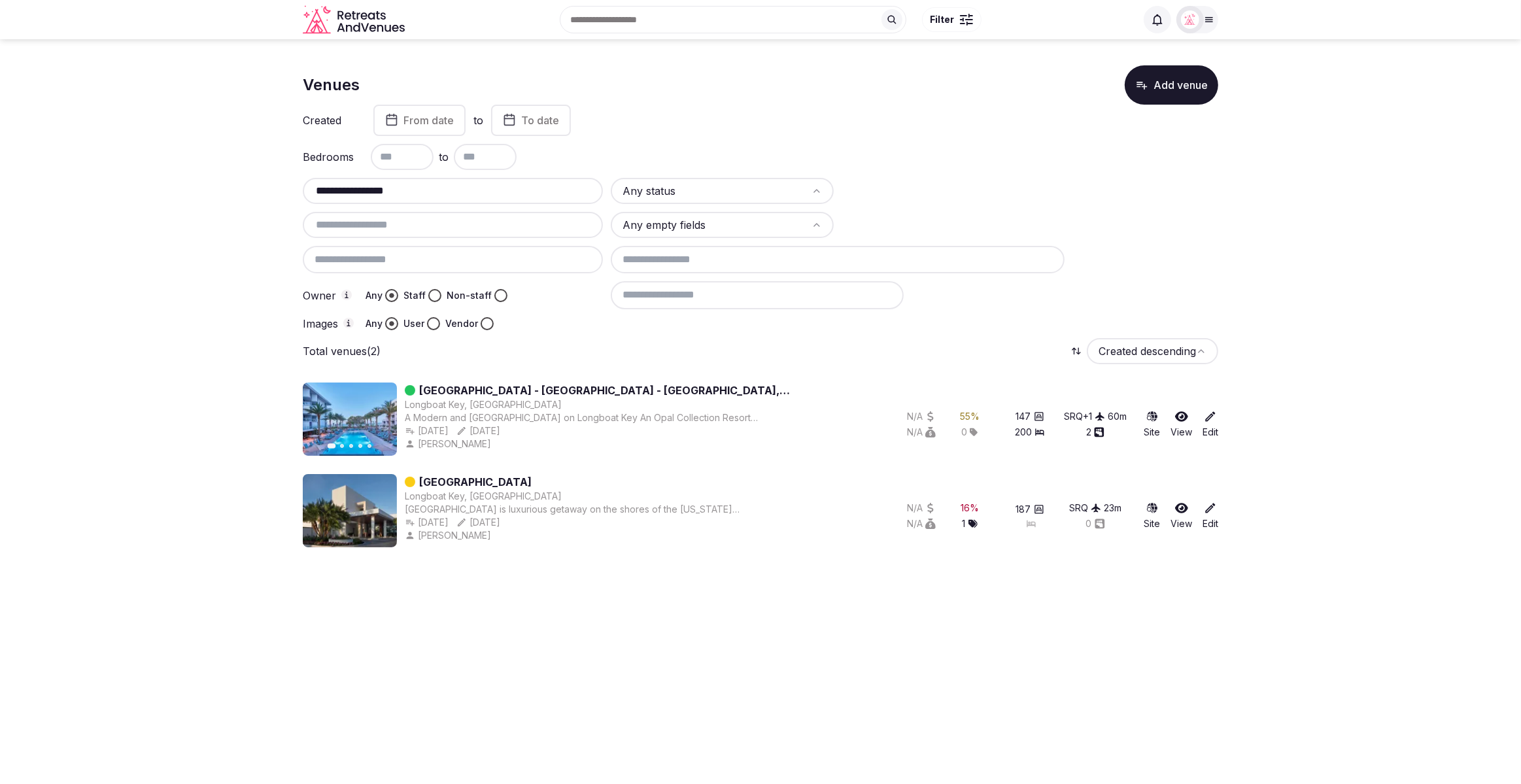
click at [958, 149] on div "Bedrooms to" at bounding box center [760, 157] width 915 height 26
